Goal: Task Accomplishment & Management: Manage account settings

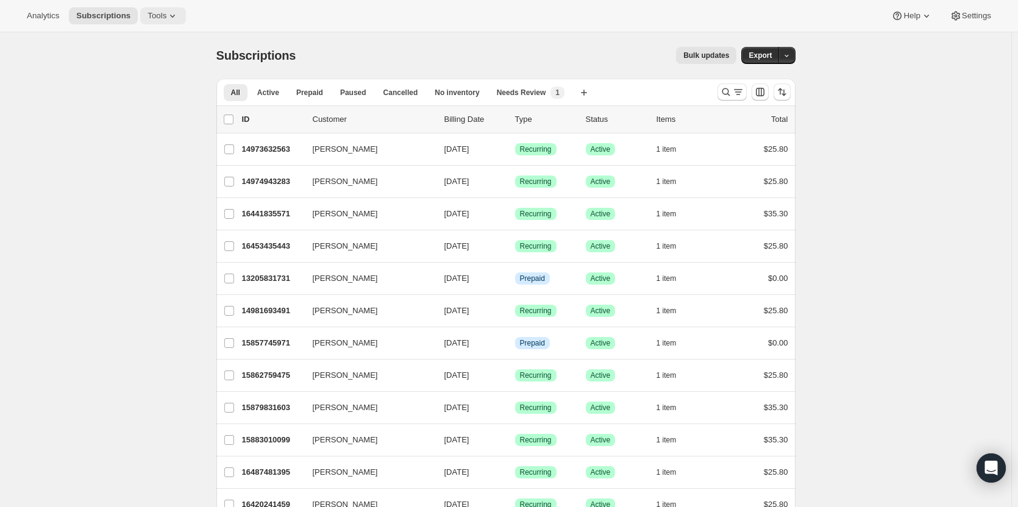
click at [175, 9] on button "Tools" at bounding box center [163, 15] width 46 height 17
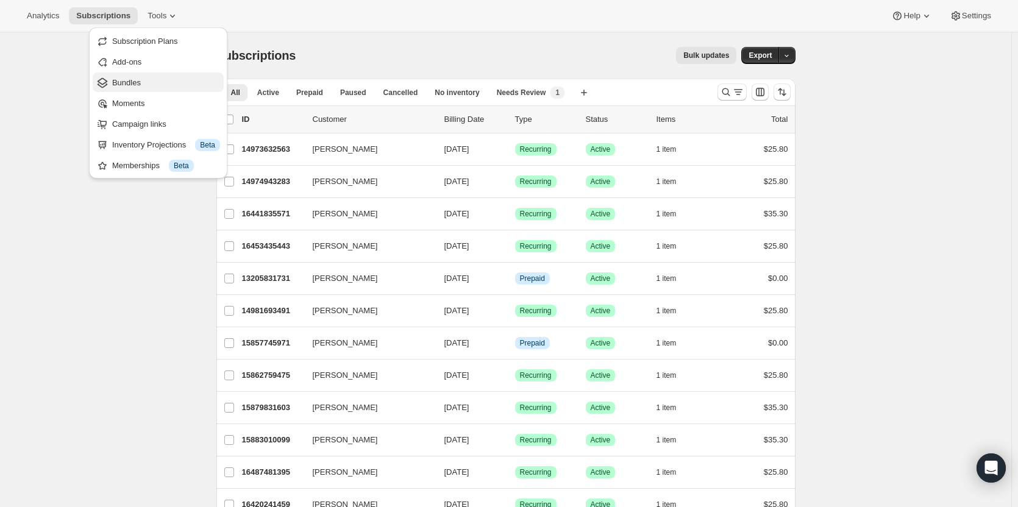
click at [139, 78] on span "Bundles" at bounding box center [126, 82] width 29 height 9
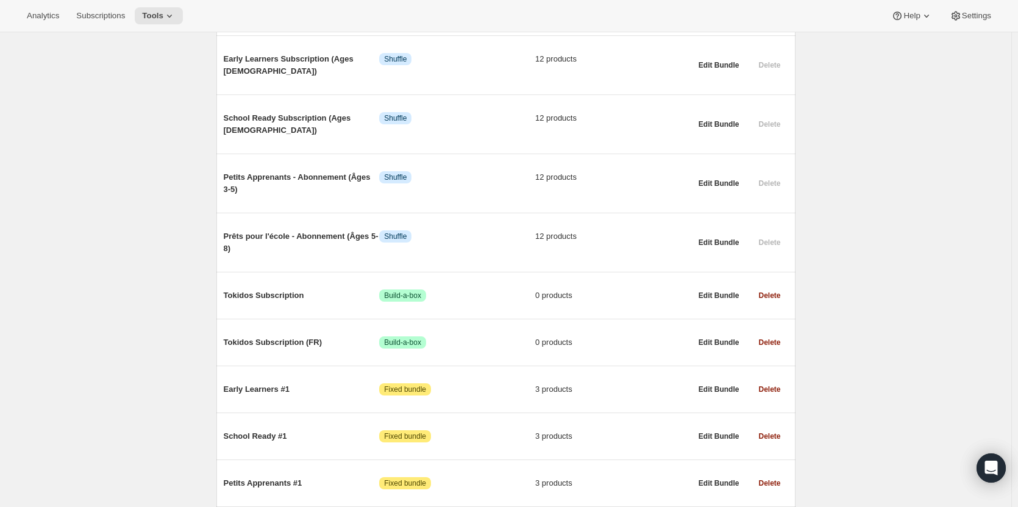
scroll to position [642, 0]
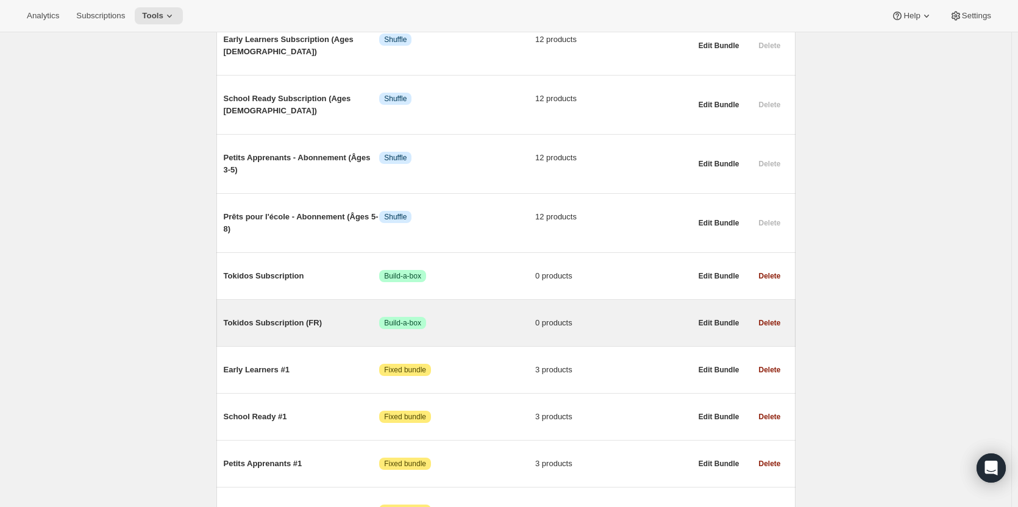
click at [284, 307] on div "Tokidos Subscription (FR) Success Build-a-box 0 products" at bounding box center [458, 323] width 468 height 32
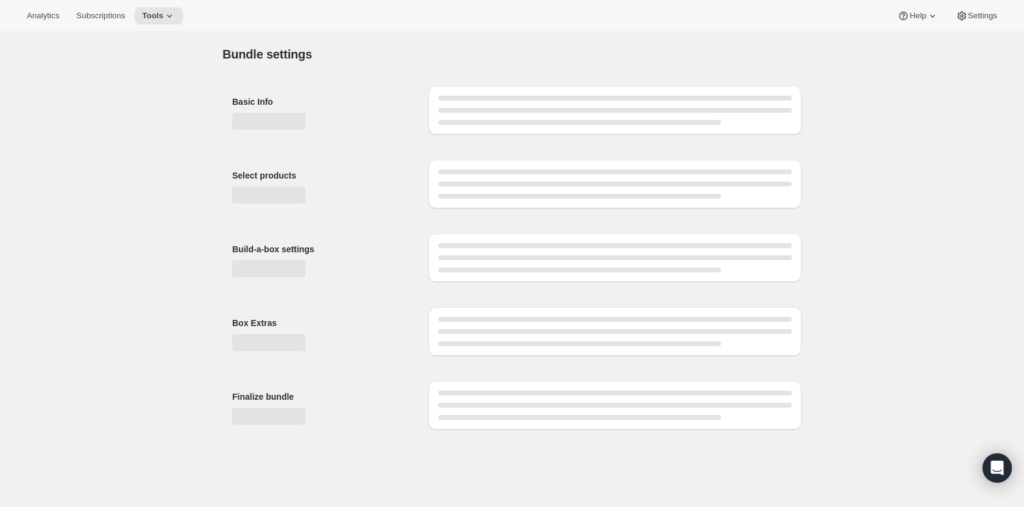
type input "Tokidos Subscription (FR)"
checkbox input "true"
